Goal: Navigation & Orientation: Find specific page/section

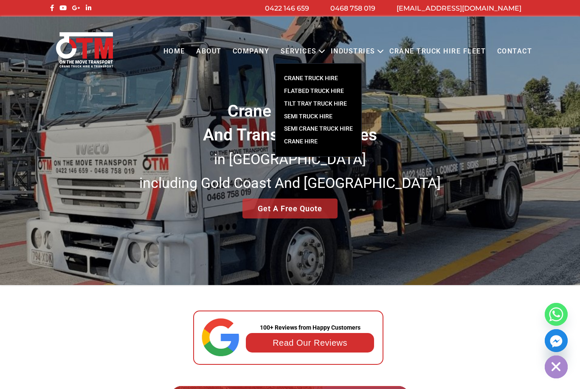
click at [318, 80] on link "CRANE TRUCK HIRE" at bounding box center [319, 78] width 86 height 13
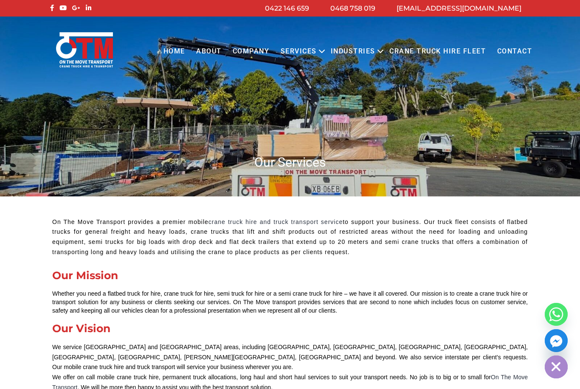
click at [158, 48] on link "Home" at bounding box center [174, 51] width 33 height 23
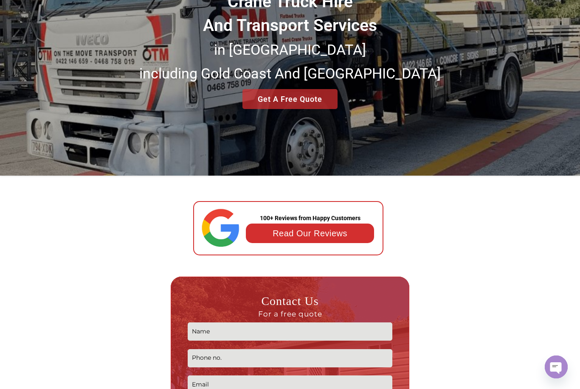
click at [510, 335] on div at bounding box center [471, 383] width 121 height 213
